Goal: Information Seeking & Learning: Find contact information

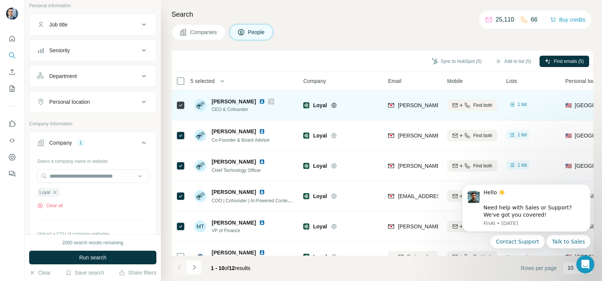
click at [268, 101] on div at bounding box center [271, 101] width 6 height 6
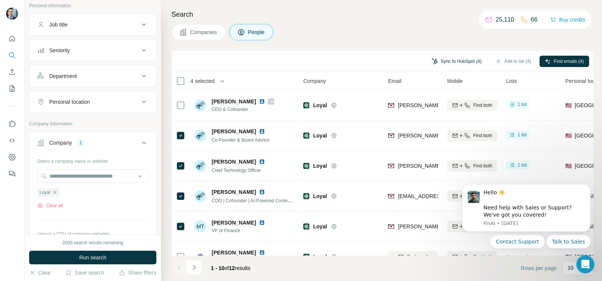
click at [437, 65] on button "Sync to HubSpot (4)" at bounding box center [456, 61] width 61 height 11
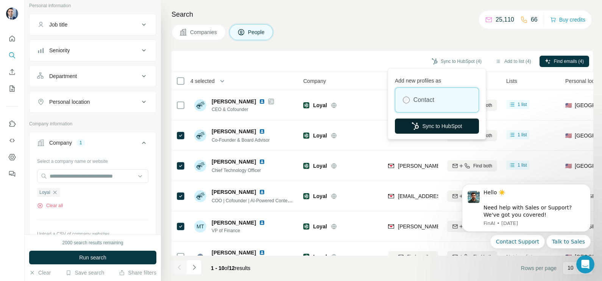
click at [434, 124] on button "Sync to HubSpot" at bounding box center [437, 126] width 84 height 15
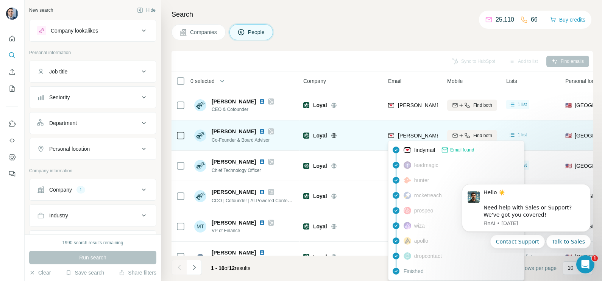
click at [414, 134] on span "allen@loyal.app" at bounding box center [464, 136] width 133 height 6
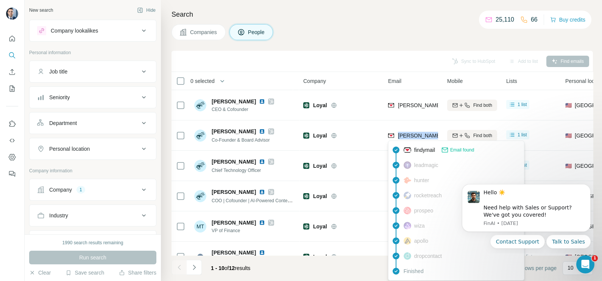
copy tr "allen@loyal.app"
click at [390, 57] on div "Sync to HubSpot Add to list Find emails" at bounding box center [382, 61] width 414 height 13
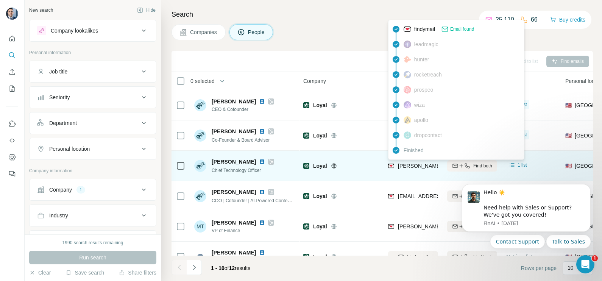
click at [405, 167] on span "spooner@loyal.app" at bounding box center [464, 166] width 133 height 6
click at [405, 167] on span "[PERSON_NAME][EMAIL_ADDRESS][DOMAIN_NAME]" at bounding box center [464, 166] width 133 height 6
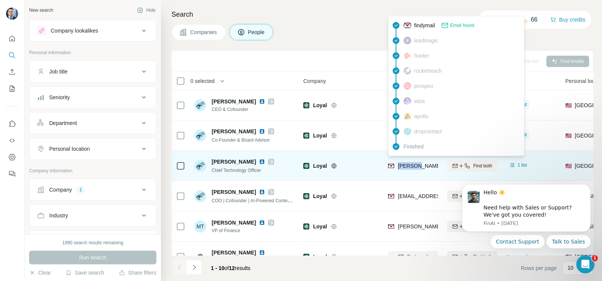
click at [405, 167] on span "[PERSON_NAME][EMAIL_ADDRESS][DOMAIN_NAME]" at bounding box center [464, 166] width 133 height 6
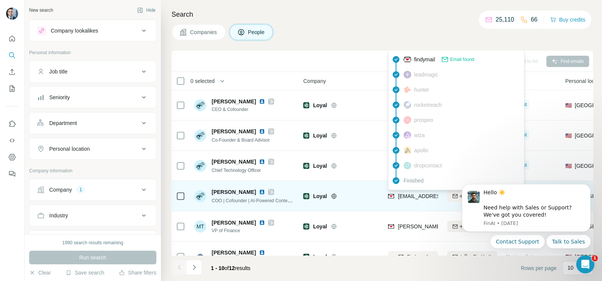
click at [409, 193] on span "[EMAIL_ADDRESS][DOMAIN_NAME]" at bounding box center [443, 196] width 90 height 6
click at [409, 193] on span "[EMAIL_ADDRESS][DOMAIN_NAME]" at bounding box center [440, 196] width 84 height 8
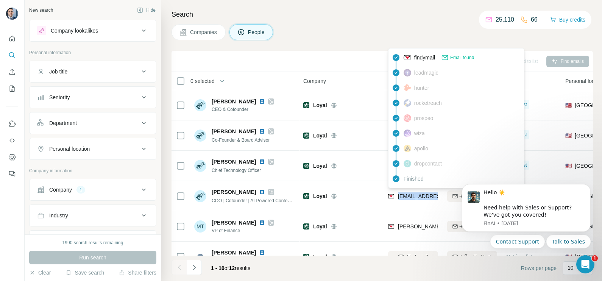
copy tr "[EMAIL_ADDRESS][DOMAIN_NAME]"
click at [319, 55] on div "Sync to HubSpot Add to list Find emails" at bounding box center [382, 61] width 414 height 13
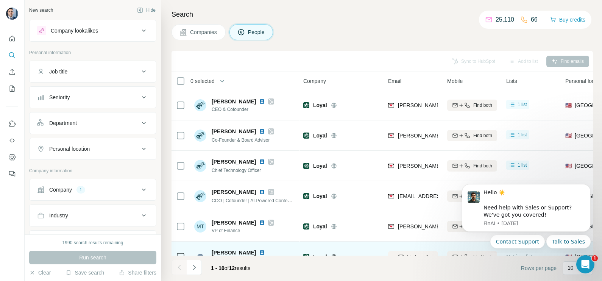
scroll to position [47, 0]
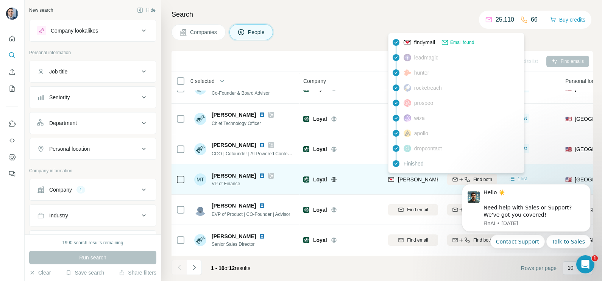
click at [409, 179] on span "[PERSON_NAME][EMAIL_ADDRESS][DOMAIN_NAME]" at bounding box center [464, 179] width 133 height 6
copy tr "[PERSON_NAME][EMAIL_ADDRESS][DOMAIN_NAME]"
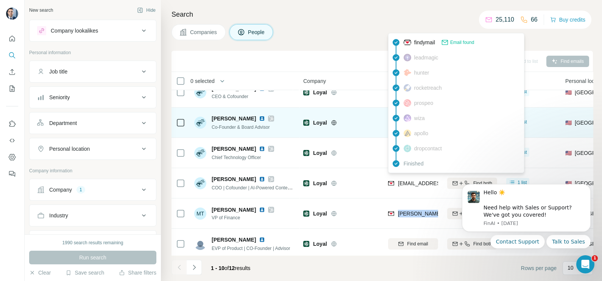
scroll to position [0, 0]
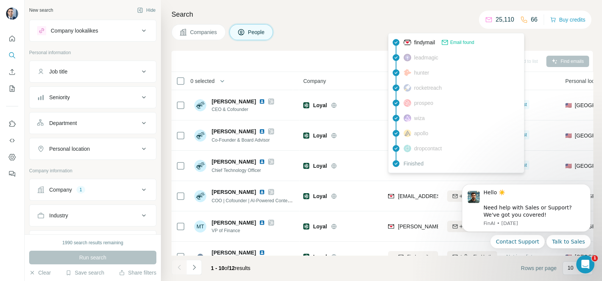
click at [346, 72] on th "Company" at bounding box center [341, 81] width 85 height 18
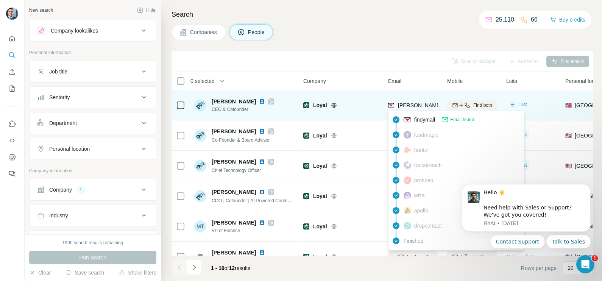
click at [406, 106] on span "[PERSON_NAME][EMAIL_ADDRESS][DOMAIN_NAME]" at bounding box center [464, 105] width 133 height 6
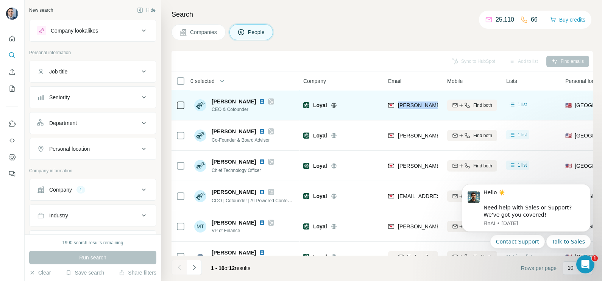
click at [406, 106] on span "[PERSON_NAME][EMAIL_ADDRESS][DOMAIN_NAME]" at bounding box center [464, 105] width 133 height 6
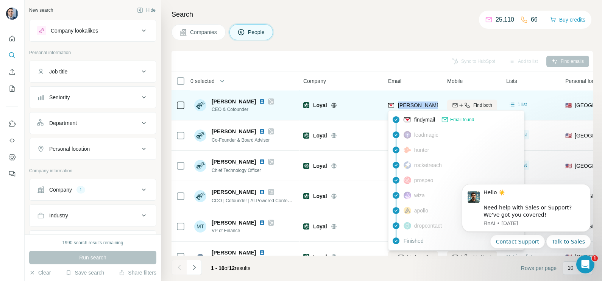
copy tr "[PERSON_NAME][EMAIL_ADDRESS][DOMAIN_NAME]"
click at [221, 102] on span "[PERSON_NAME]" at bounding box center [234, 102] width 44 height 8
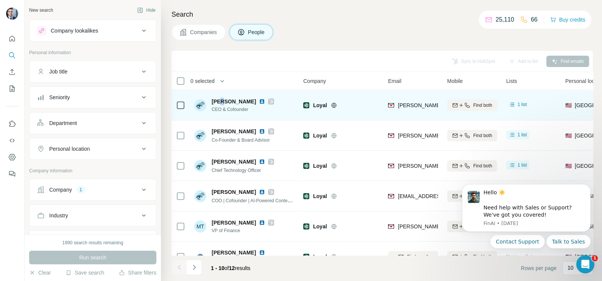
click at [221, 102] on span "[PERSON_NAME]" at bounding box center [234, 102] width 44 height 8
copy span "[PERSON_NAME]"
click at [226, 110] on span "CEO & Cofounder" at bounding box center [243, 109] width 62 height 7
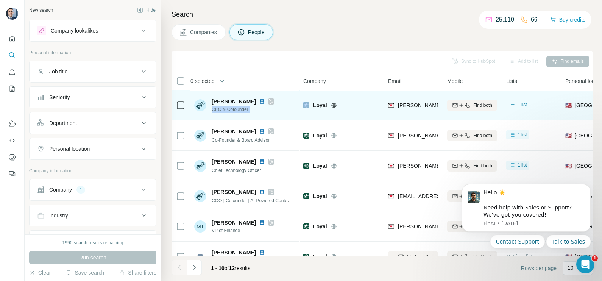
click at [226, 110] on span "CEO & Cofounder" at bounding box center [243, 109] width 62 height 7
copy span "CEO & Cofounder"
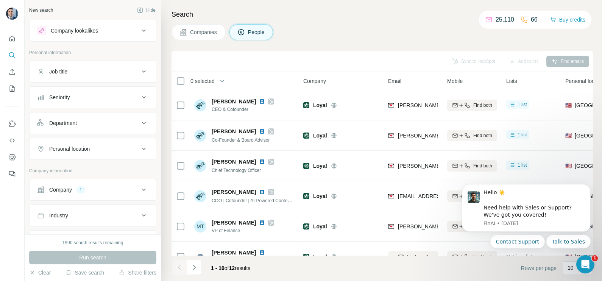
click at [278, 60] on div "Sync to HubSpot Add to list Find emails" at bounding box center [382, 61] width 414 height 13
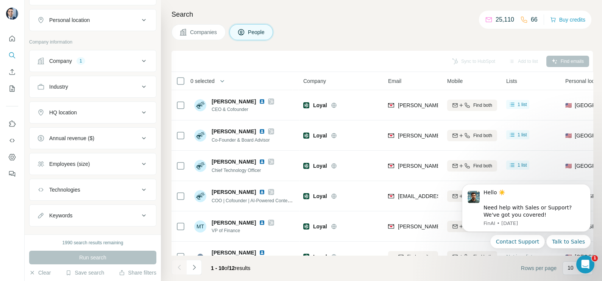
scroll to position [94, 0]
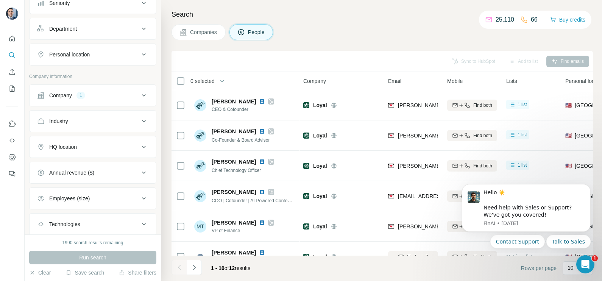
click at [98, 95] on div "Company 1" at bounding box center [88, 96] width 102 height 8
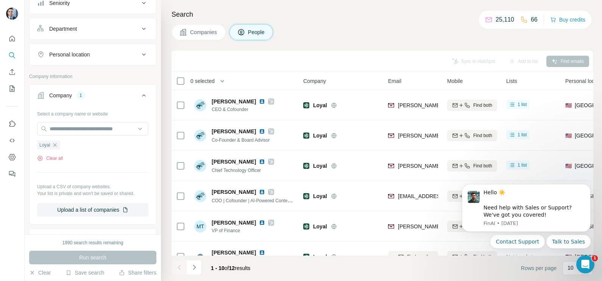
click at [65, 143] on ul "Loyal" at bounding box center [92, 144] width 111 height 9
click at [60, 143] on div "Loyal" at bounding box center [48, 144] width 23 height 9
click at [56, 143] on icon "button" at bounding box center [55, 145] width 6 height 6
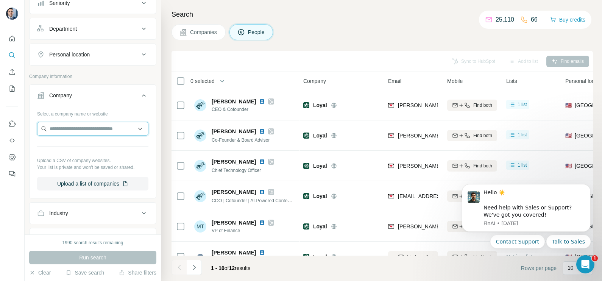
click at [62, 133] on input "text" at bounding box center [92, 129] width 111 height 14
click at [62, 131] on input "**********" at bounding box center [92, 129] width 111 height 14
type input "**********"
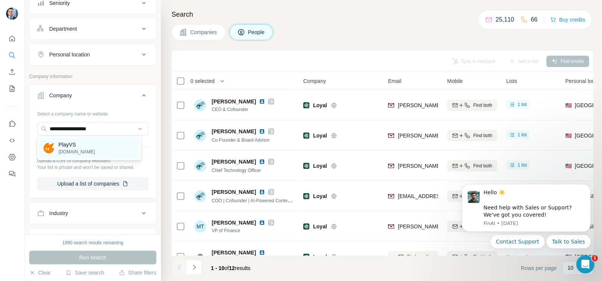
click at [96, 144] on div "PlayVS playvs.com" at bounding box center [89, 148] width 100 height 20
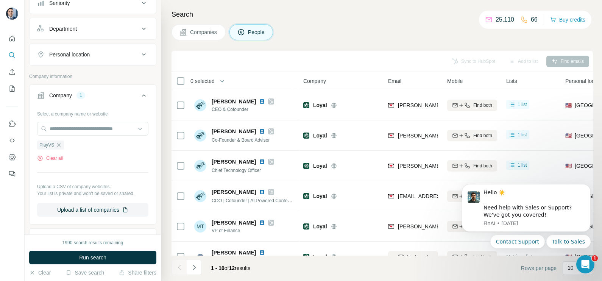
click at [200, 42] on div "Search Companies People Sync to HubSpot Add to list Find emails 0 selected Peop…" at bounding box center [381, 140] width 441 height 281
click at [199, 36] on button "Companies" at bounding box center [199, 32] width 54 height 16
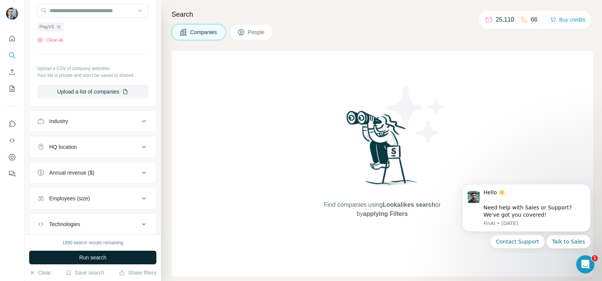
click at [111, 251] on button "Run search" at bounding box center [92, 258] width 127 height 14
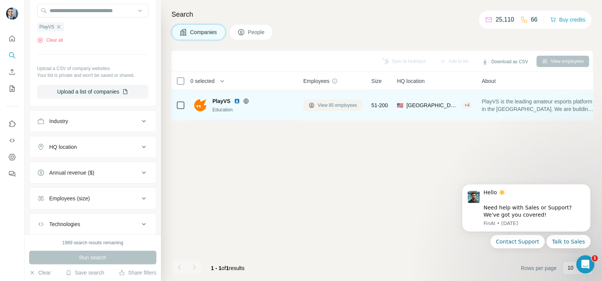
click at [330, 104] on span "View 85 employees" at bounding box center [337, 105] width 39 height 7
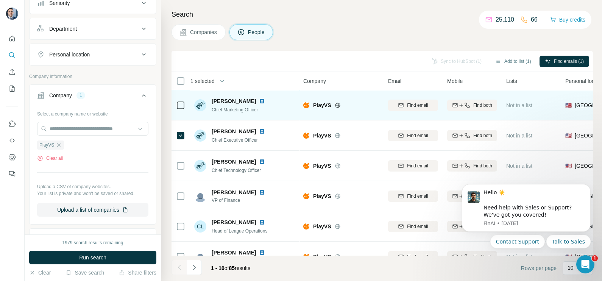
click at [181, 109] on icon at bounding box center [180, 105] width 9 height 9
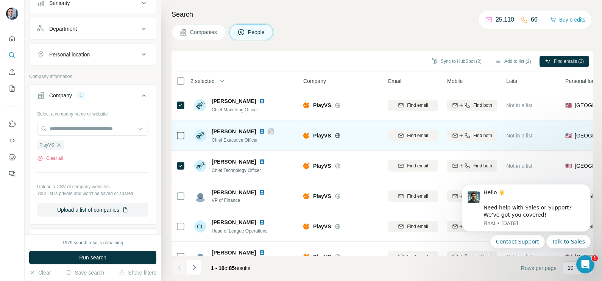
click at [269, 133] on icon at bounding box center [271, 131] width 5 height 6
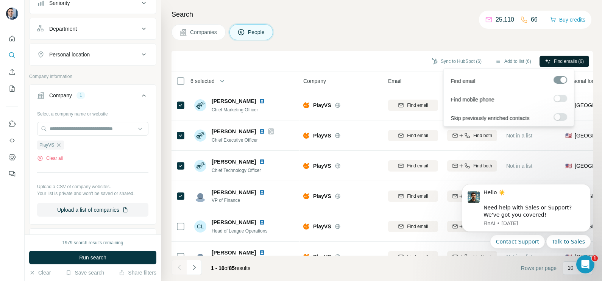
click at [555, 62] on span "Find emails (6)" at bounding box center [569, 61] width 30 height 7
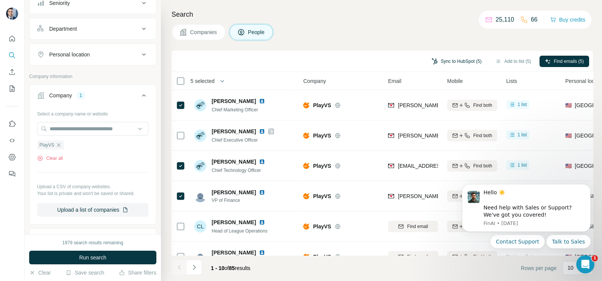
click at [445, 62] on button "Sync to HubSpot (5)" at bounding box center [456, 61] width 61 height 11
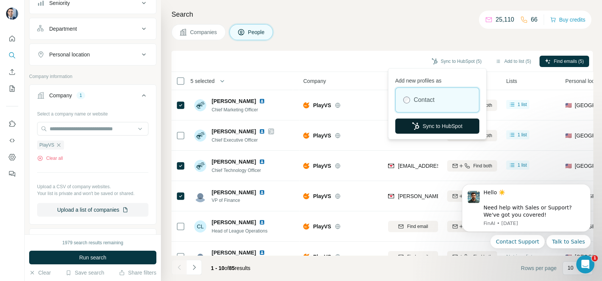
click at [441, 126] on button "Sync to HubSpot" at bounding box center [437, 126] width 84 height 15
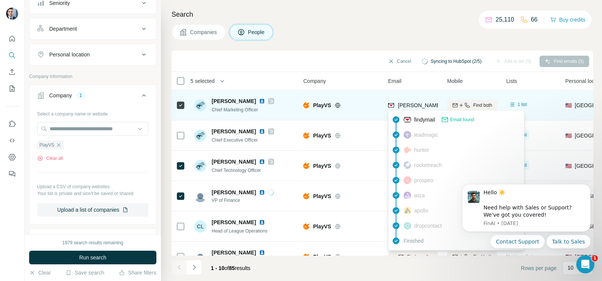
click at [405, 107] on span "brian.cooley@playvs.com" at bounding box center [486, 105] width 177 height 6
copy tr "brian.cooley@playvs.com"
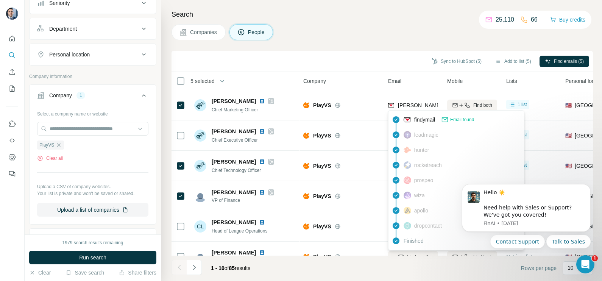
click at [384, 44] on div "Search Companies People Sync to HubSpot (5) Add to list (5) Find emails (5) 5 s…" at bounding box center [381, 140] width 441 height 281
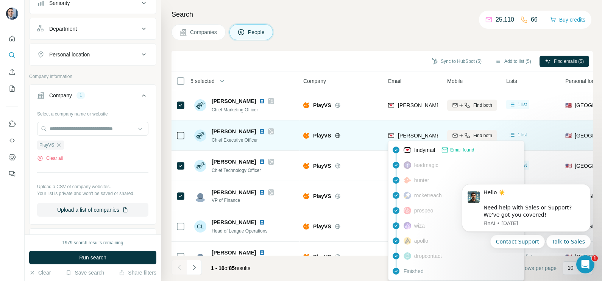
click at [413, 134] on span "jon@playvs.com" at bounding box center [464, 136] width 133 height 6
copy tr "jon@playvs.com"
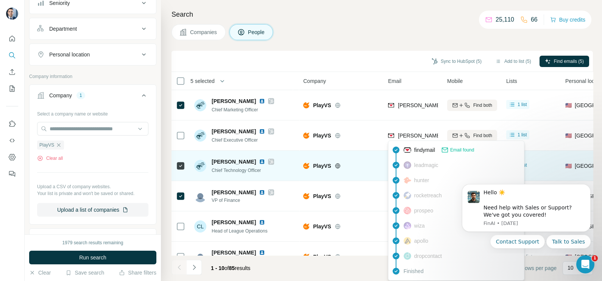
click at [367, 153] on td "PlayVS" at bounding box center [341, 166] width 85 height 30
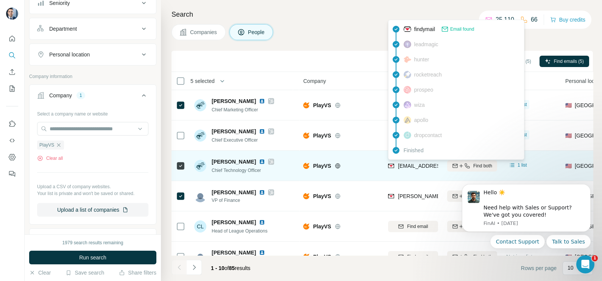
click at [420, 167] on span "jonathanb@playvs.com" at bounding box center [443, 166] width 90 height 6
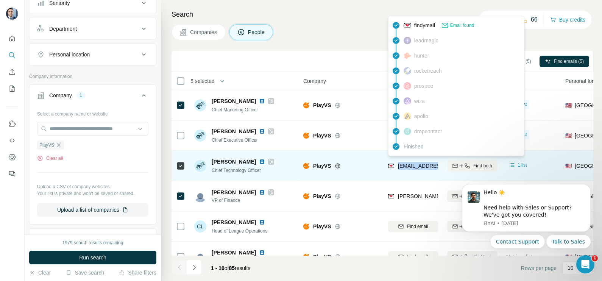
copy tr "jonathanb@playvs.com"
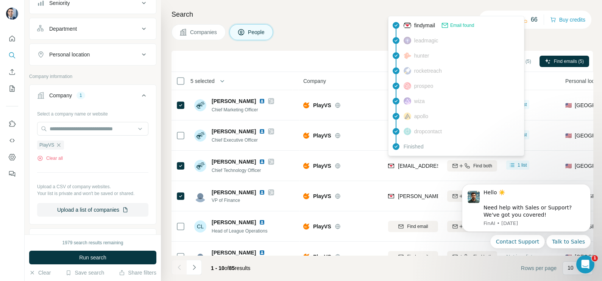
click at [349, 89] on th "Company" at bounding box center [341, 81] width 85 height 18
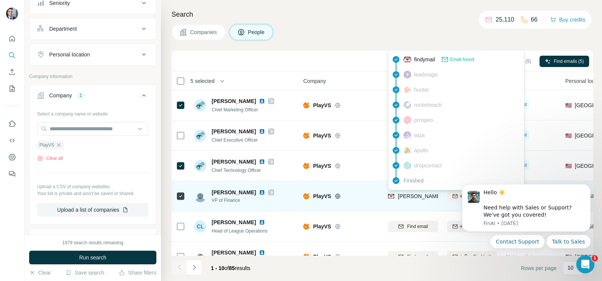
click at [411, 197] on span "joe.gibson@playvs.com" at bounding box center [486, 196] width 177 height 6
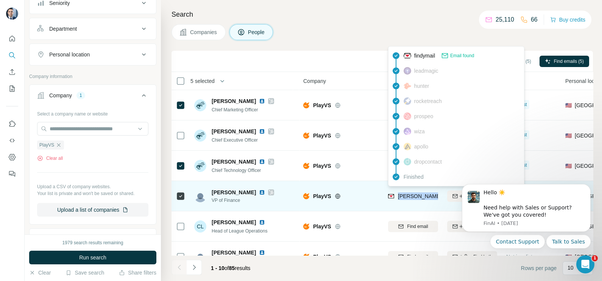
copy tr "joe.gibson@playvs.com"
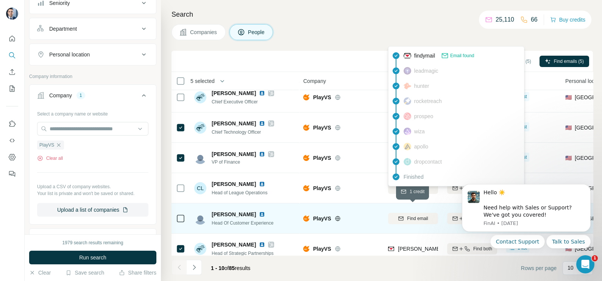
scroll to position [47, 0]
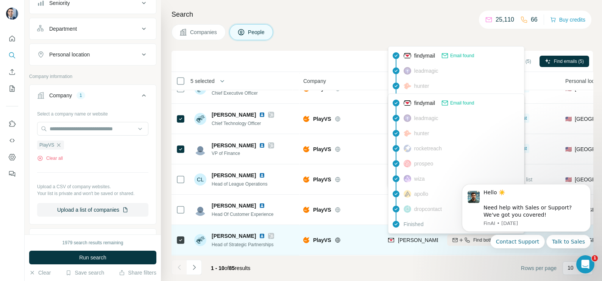
click at [416, 237] on span "veronica@playvs.com" at bounding box center [464, 240] width 133 height 6
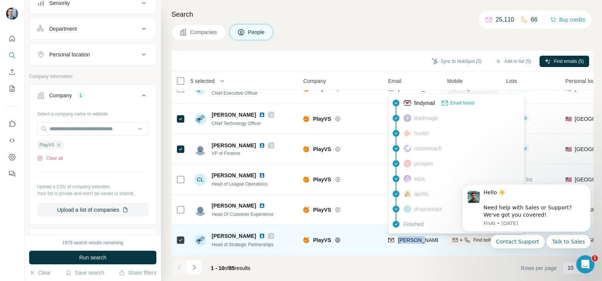
click at [416, 237] on span "veronica@playvs.com" at bounding box center [464, 240] width 133 height 6
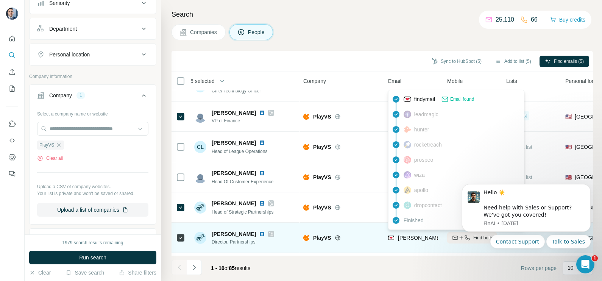
scroll to position [94, 0]
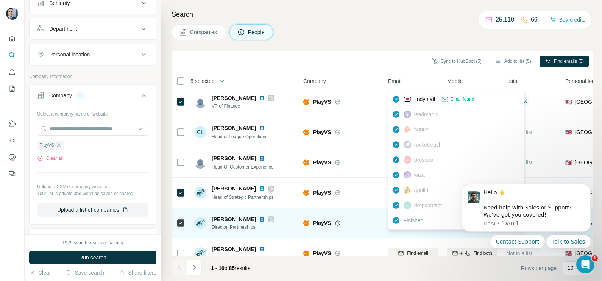
click at [400, 234] on td "alan.joseph@playvs.com" at bounding box center [413, 223] width 59 height 30
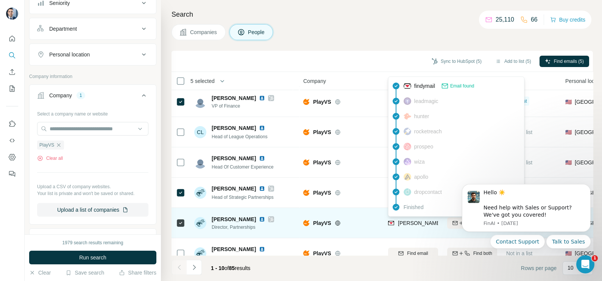
click at [410, 222] on span "alan.joseph@playvs.com" at bounding box center [486, 223] width 177 height 6
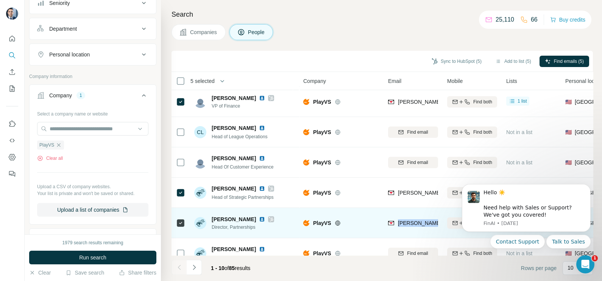
click at [410, 222] on span "alan.joseph@playvs.com" at bounding box center [486, 223] width 177 height 6
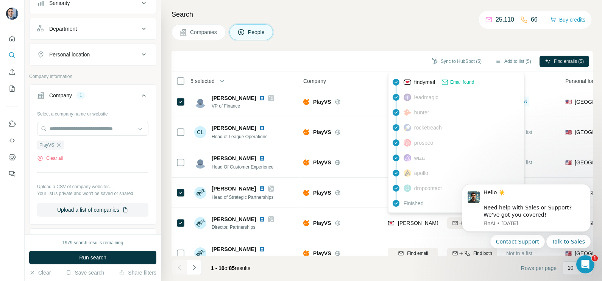
click at [300, 27] on div "Companies People" at bounding box center [382, 32] width 421 height 16
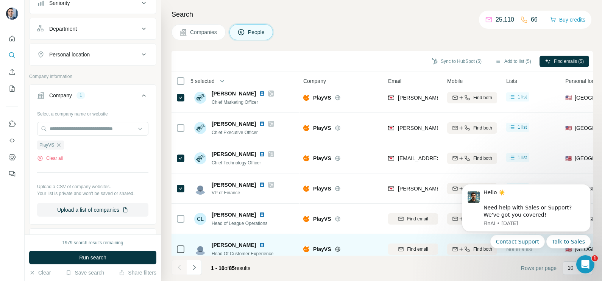
scroll to position [0, 0]
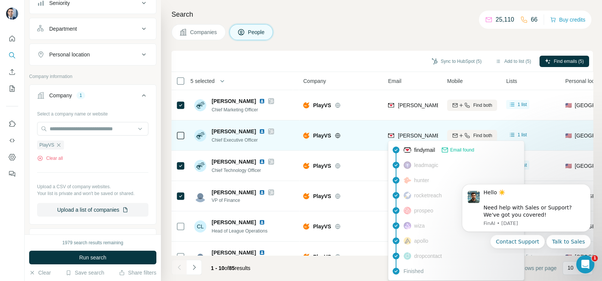
click at [407, 137] on span "jon@playvs.com" at bounding box center [464, 136] width 133 height 6
click at [228, 130] on span "Jon Chapman" at bounding box center [234, 132] width 44 height 8
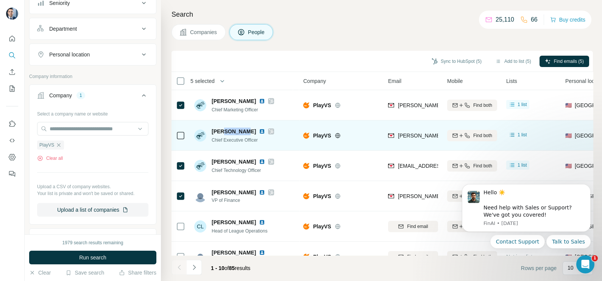
click at [228, 130] on span "Jon Chapman" at bounding box center [234, 132] width 44 height 8
click at [226, 143] on div "Chief Executive Officer" at bounding box center [243, 140] width 62 height 8
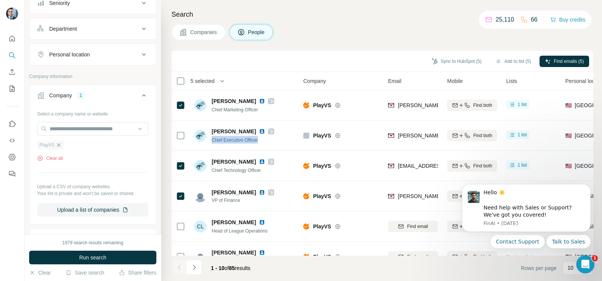
click at [58, 145] on icon "button" at bounding box center [59, 145] width 6 height 6
